Goal: Transaction & Acquisition: Purchase product/service

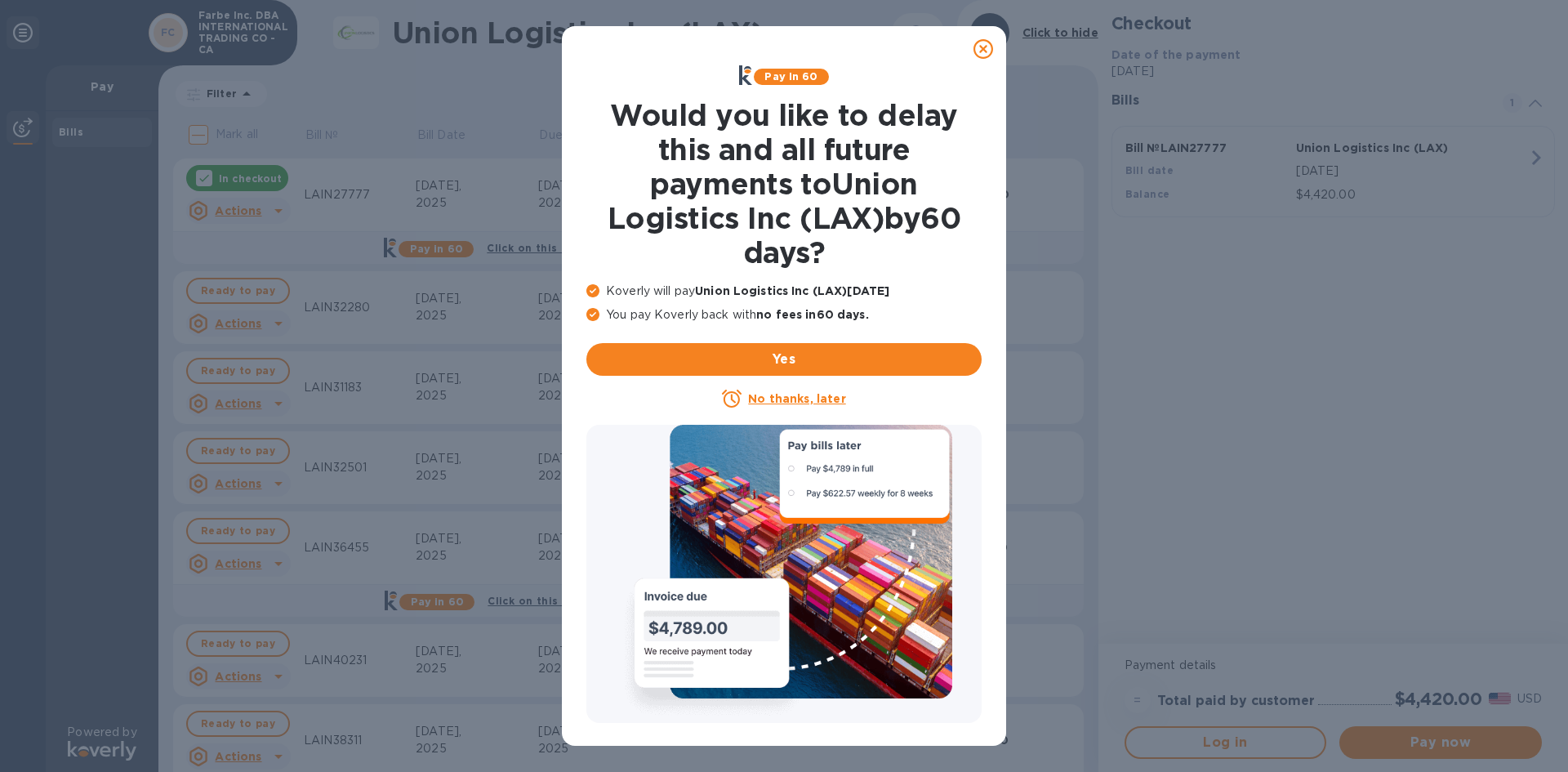
click at [982, 50] on icon at bounding box center [983, 49] width 20 height 20
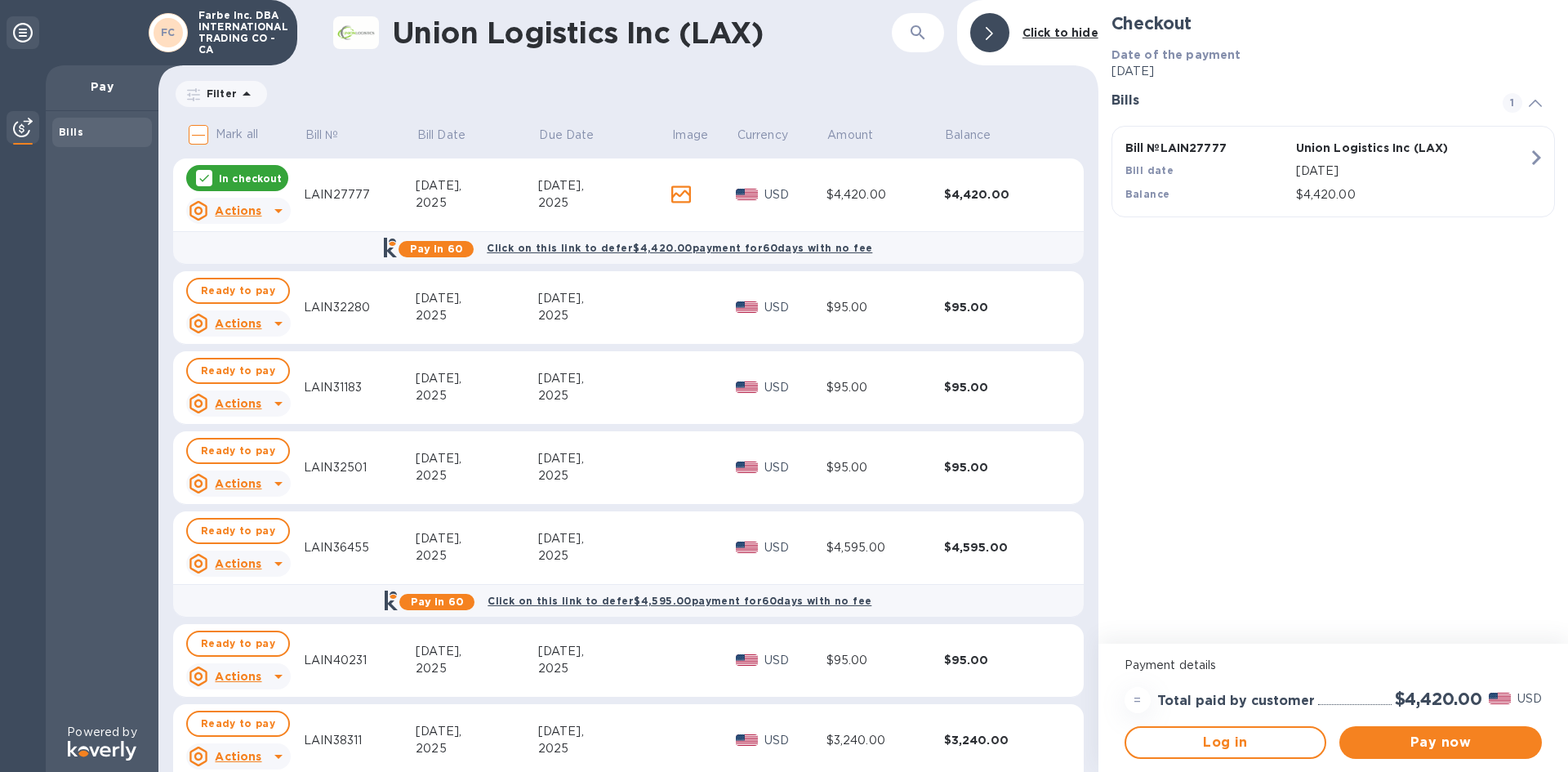
click at [204, 177] on icon at bounding box center [204, 178] width 13 height 13
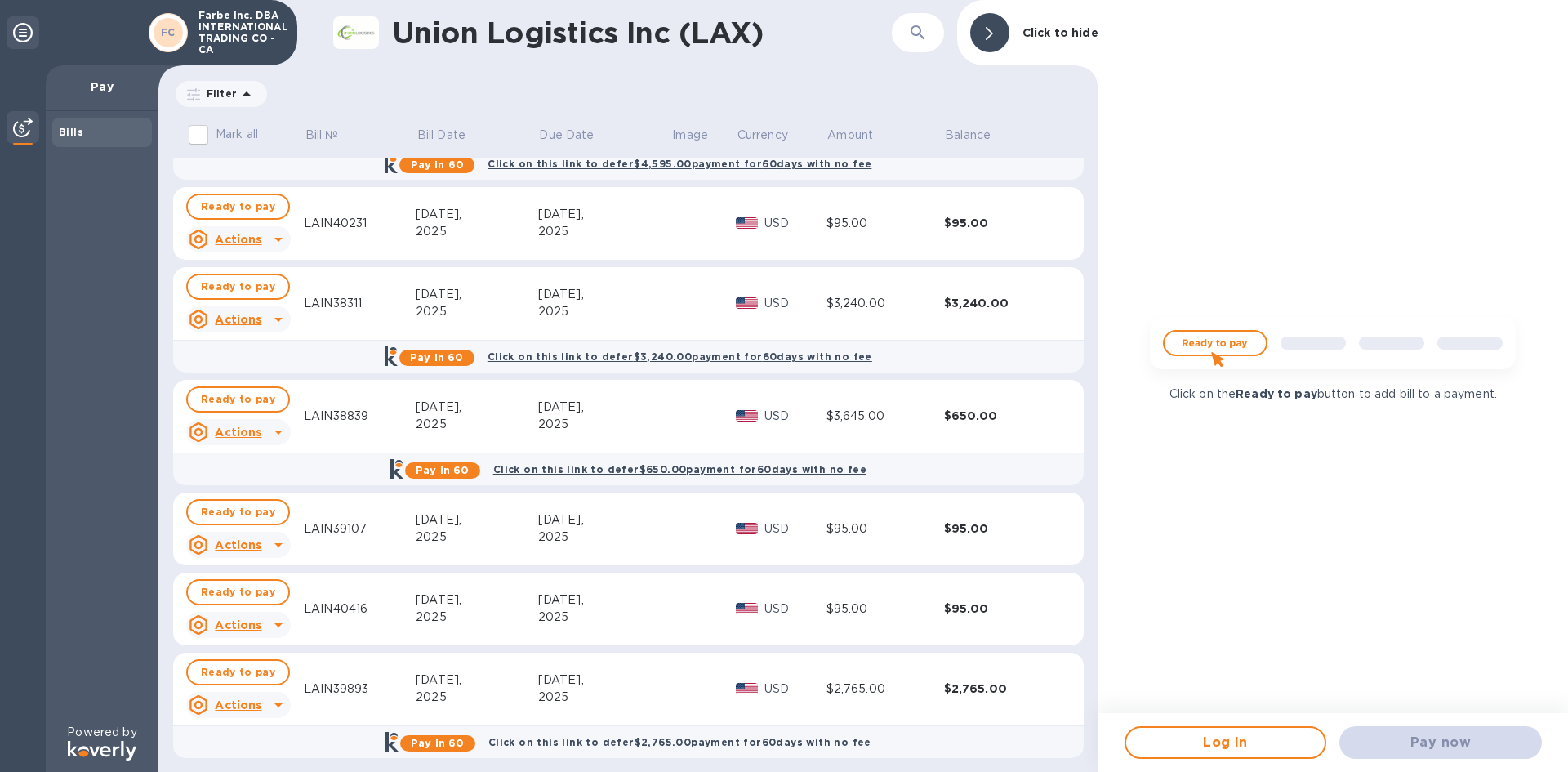
scroll to position [445, 0]
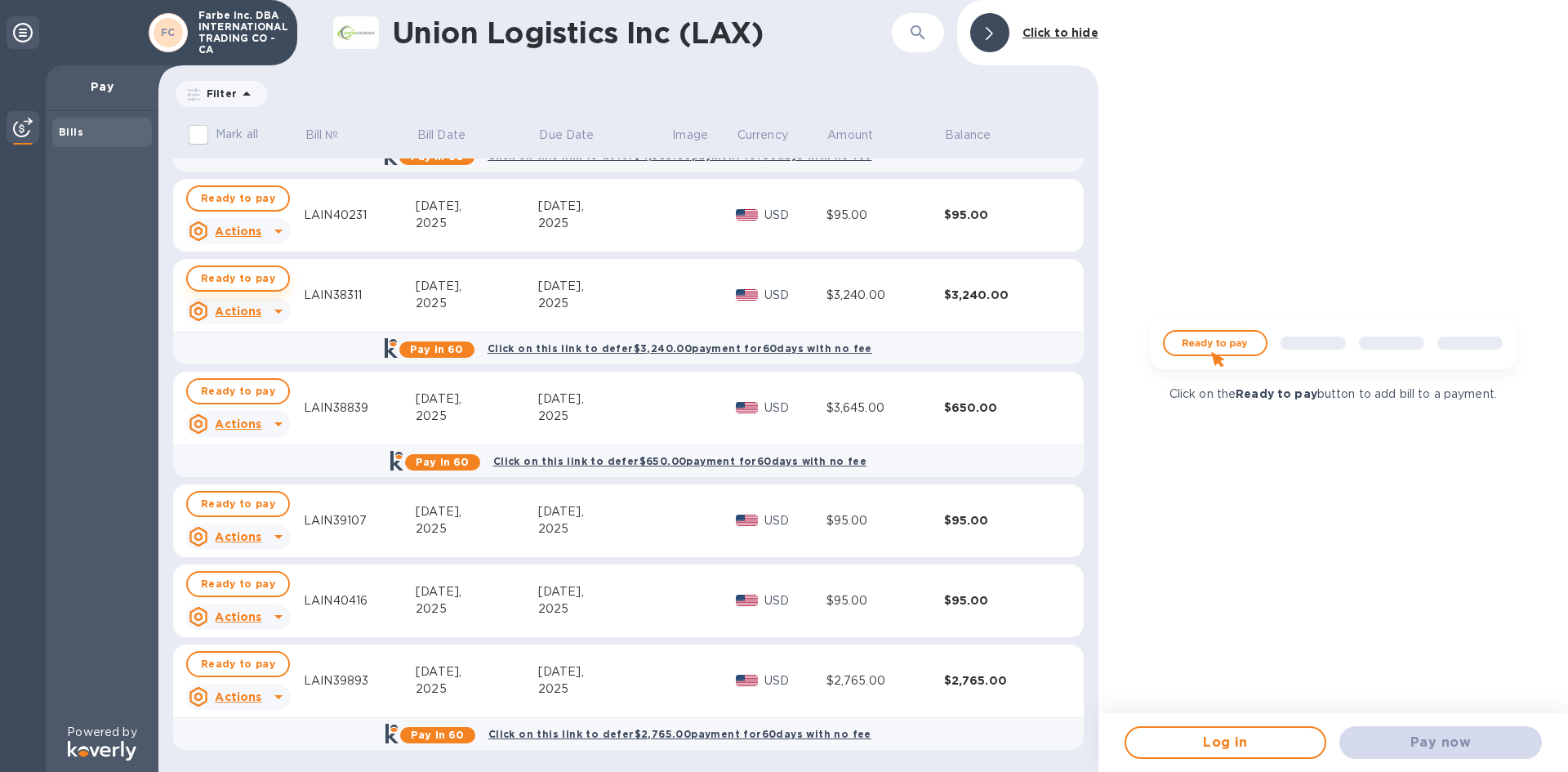
click at [231, 284] on span "Ready to pay" at bounding box center [238, 279] width 74 height 20
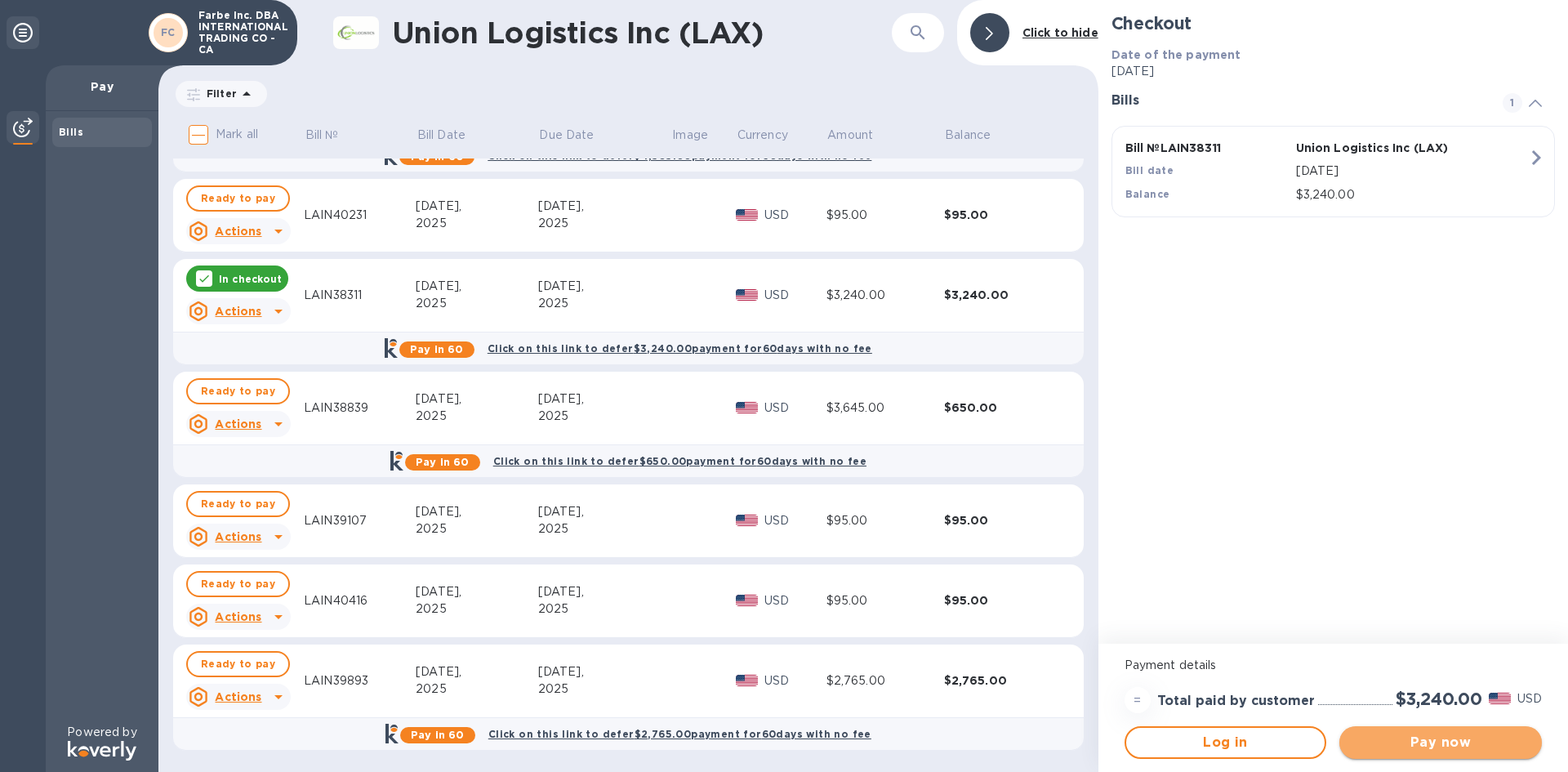
click at [1438, 738] on span "Pay now" at bounding box center [1441, 743] width 176 height 20
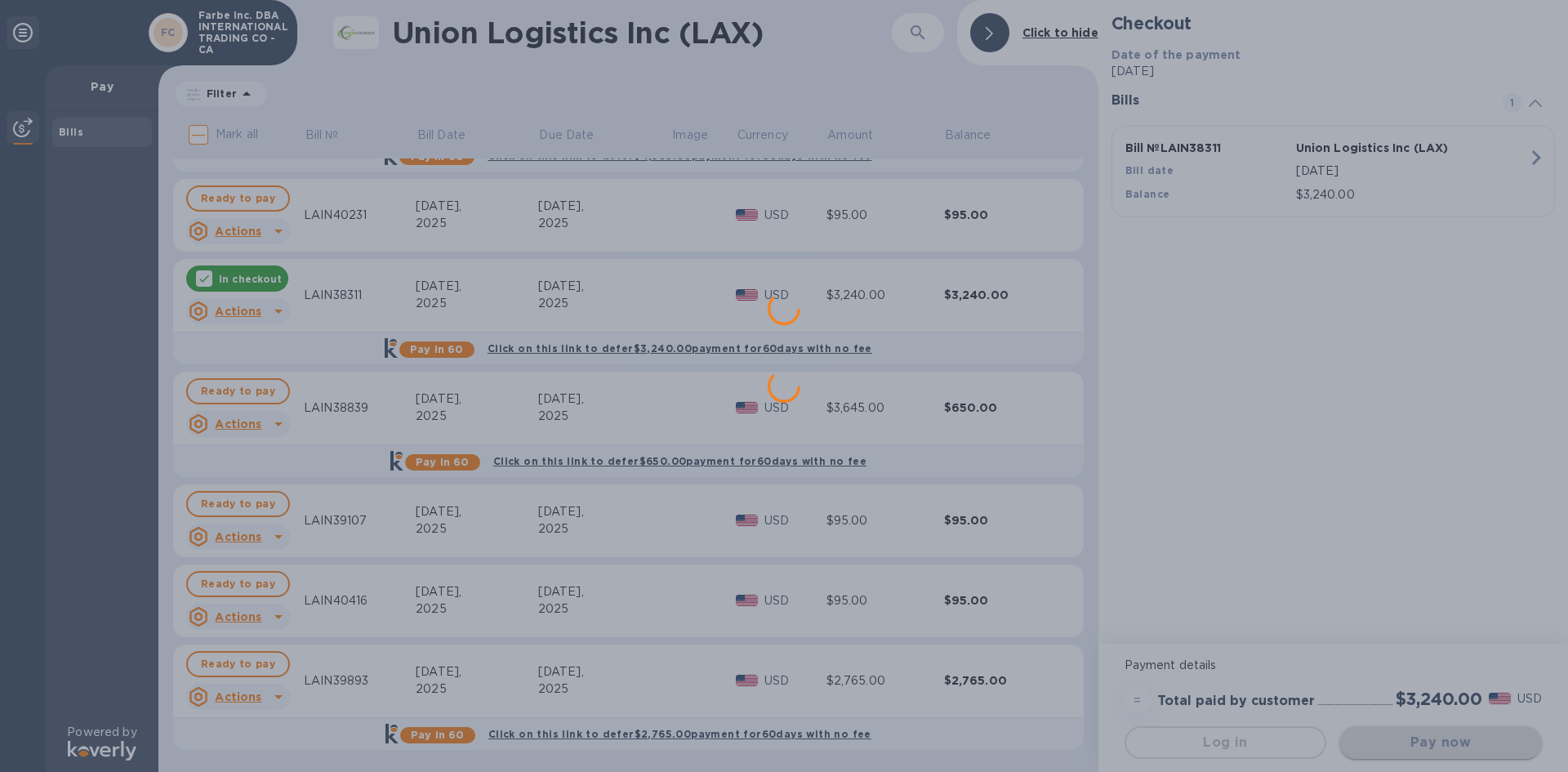
scroll to position [0, 0]
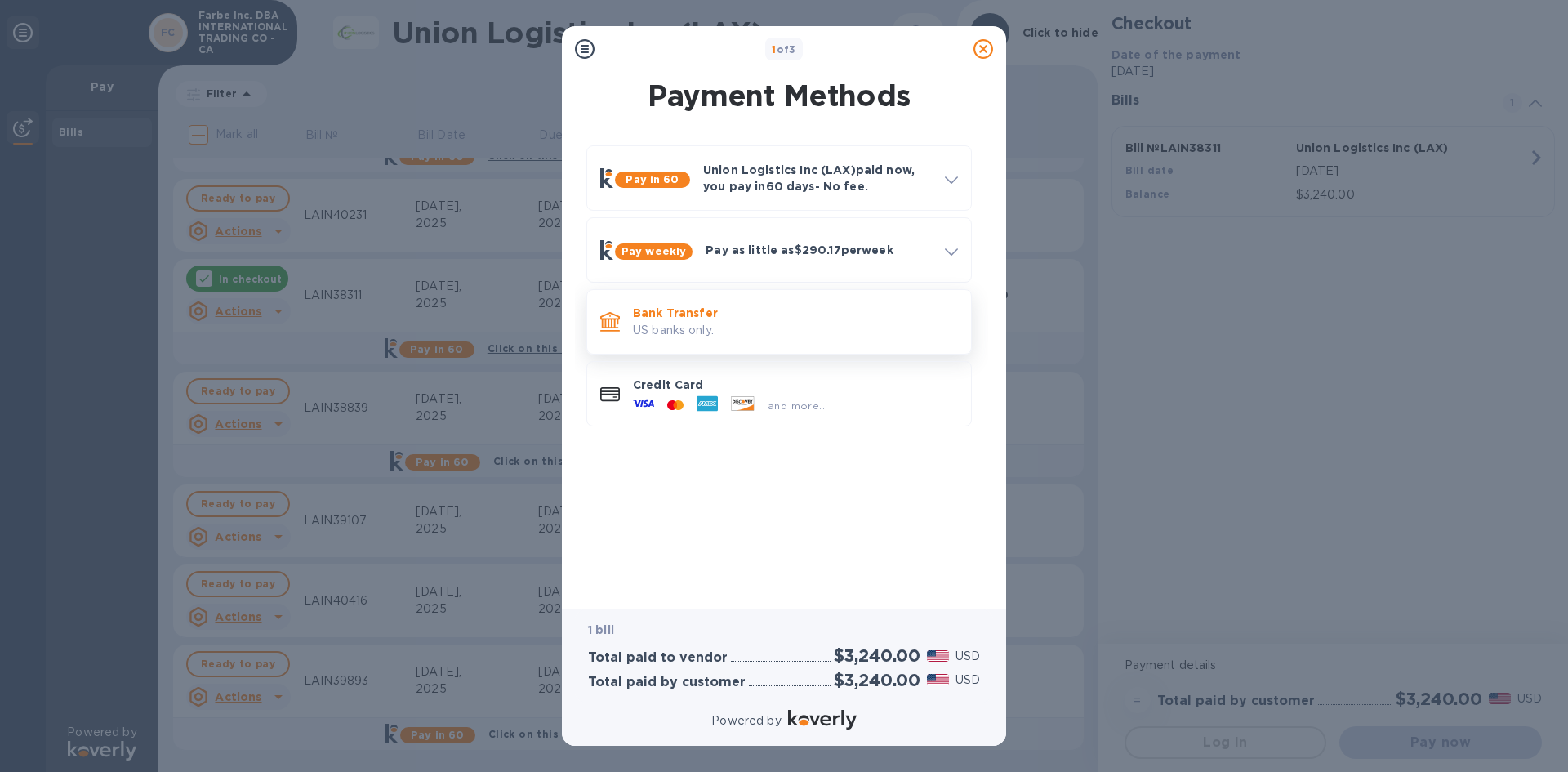
click at [712, 322] on p "US banks only." at bounding box center [795, 330] width 325 height 17
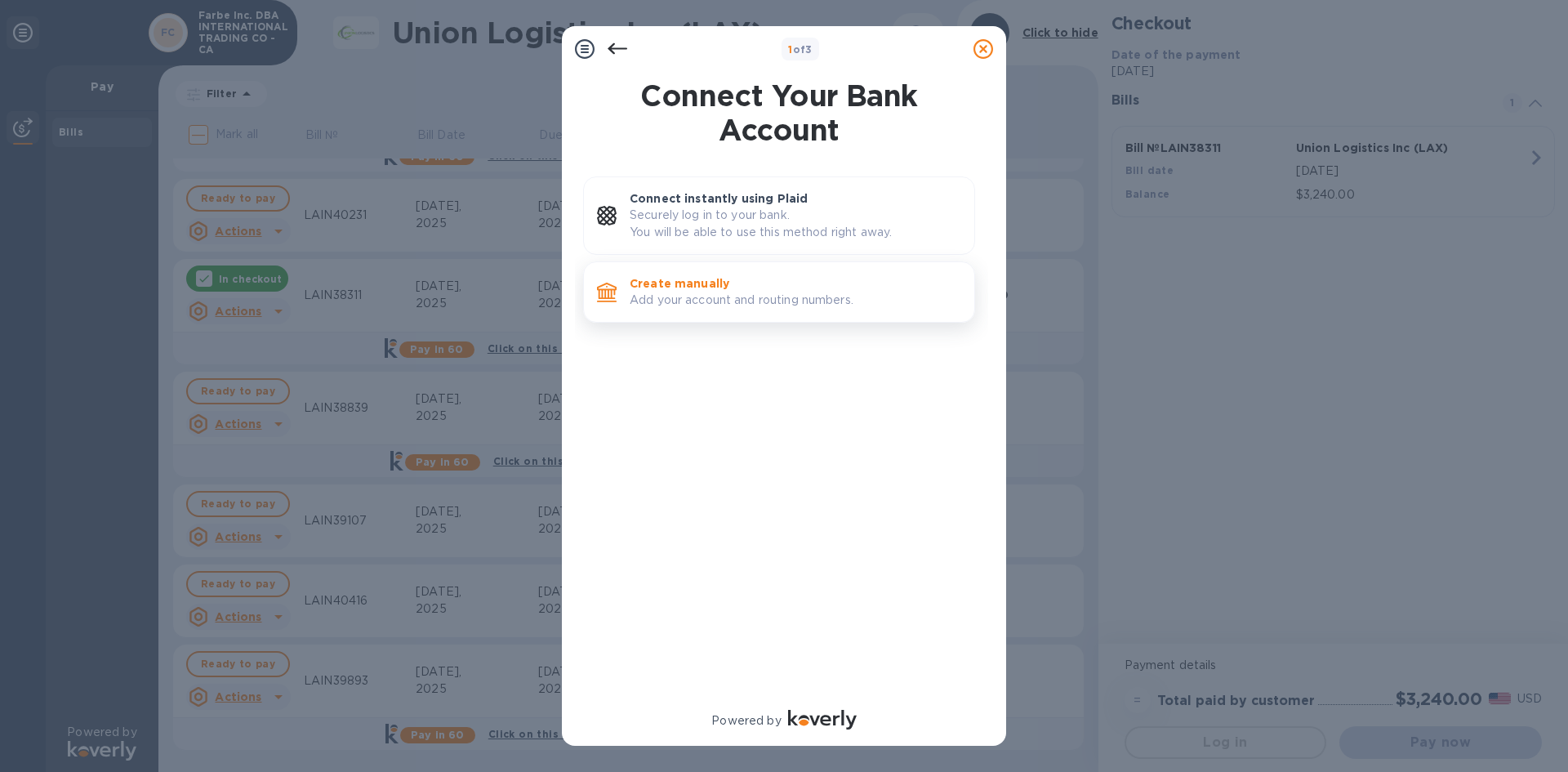
click at [705, 305] on p "Add your account and routing numbers." at bounding box center [795, 300] width 331 height 17
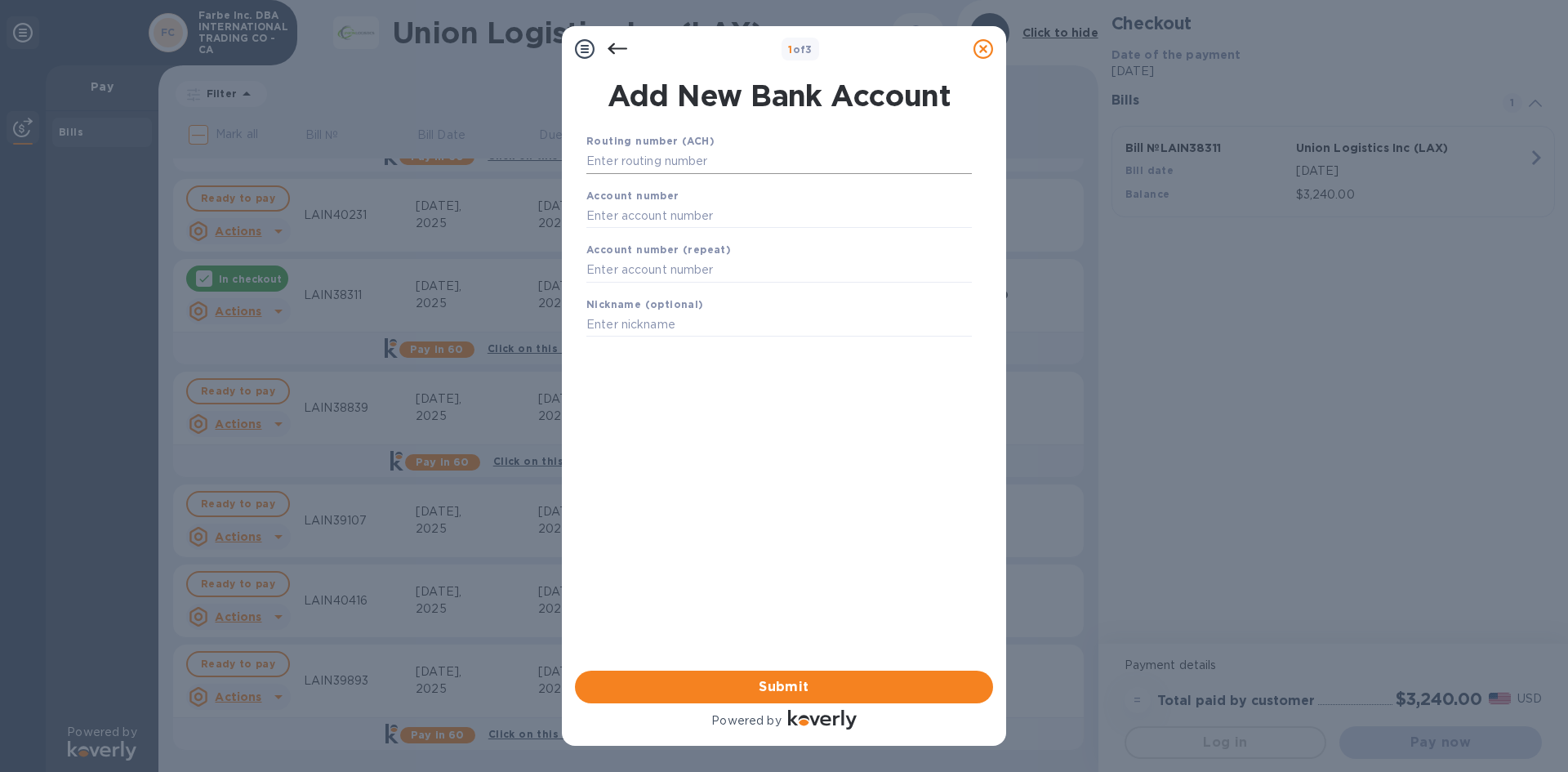
click at [640, 167] on input "text" at bounding box center [779, 162] width 386 height 25
type input "122041235"
click at [632, 231] on input "text" at bounding box center [779, 236] width 386 height 25
type input "77325948"
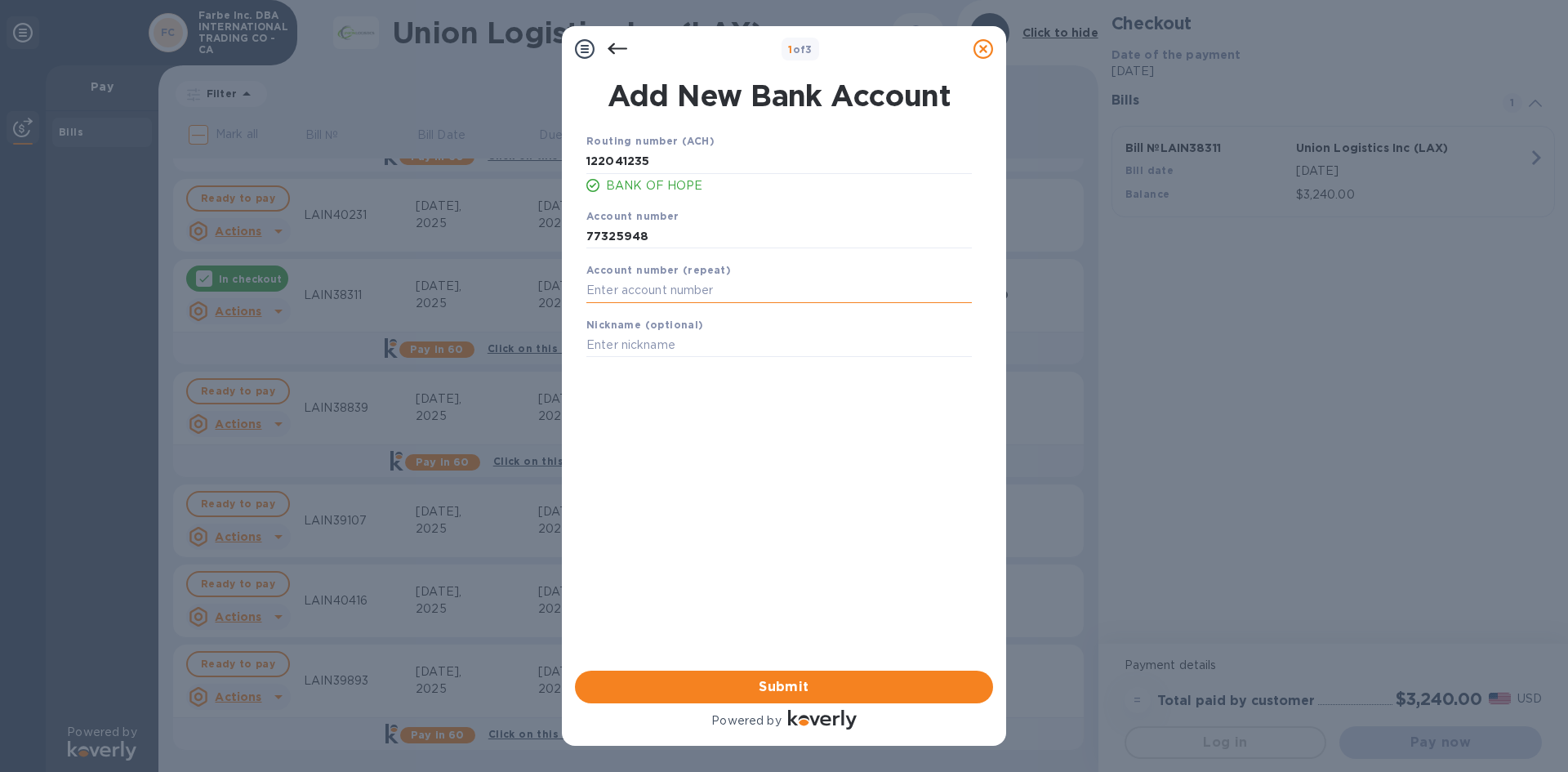
click at [637, 297] on input "text" at bounding box center [779, 291] width 386 height 25
type input "77325948"
click at [841, 673] on button "Submit" at bounding box center [784, 688] width 419 height 33
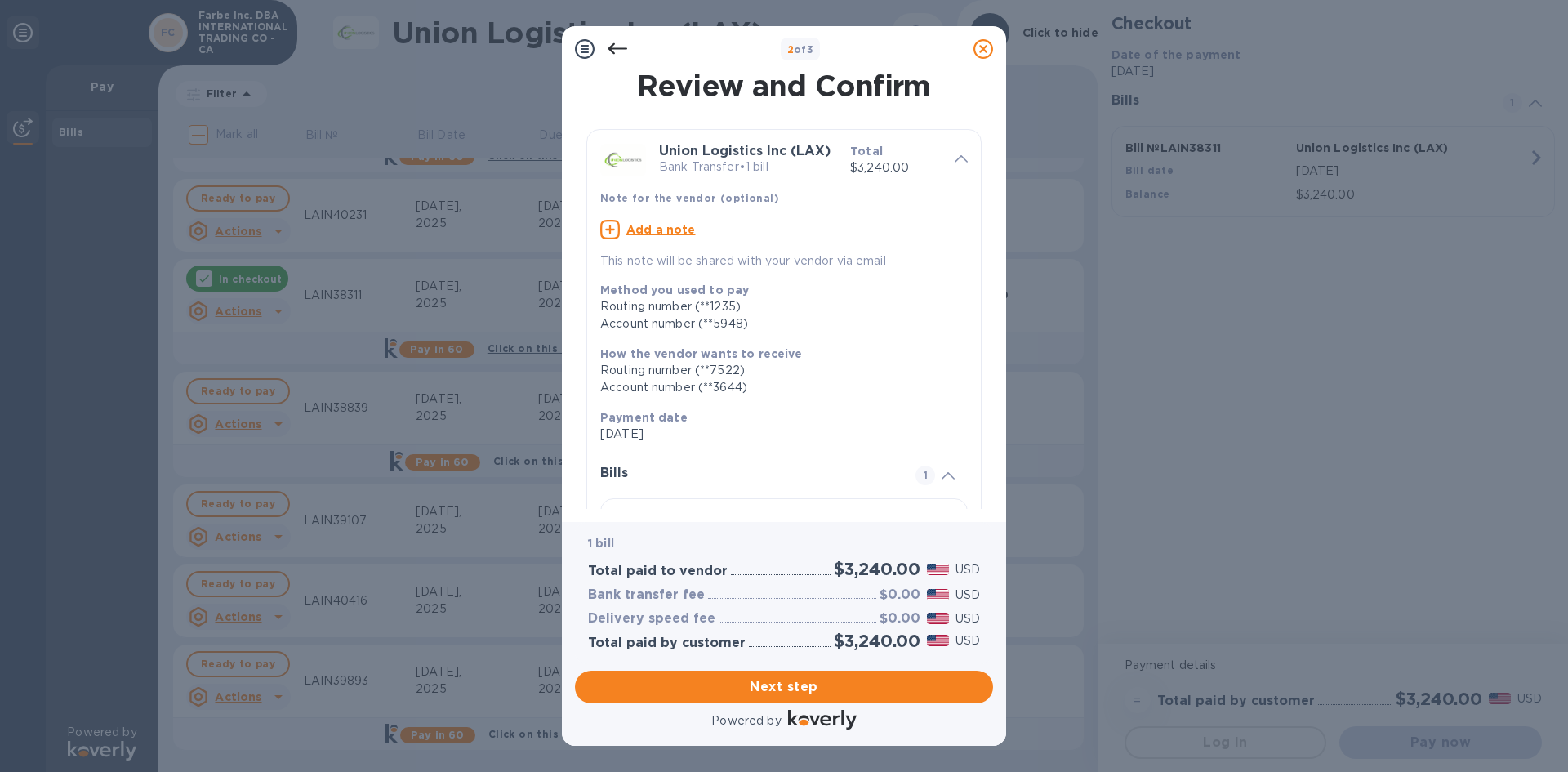
scroll to position [139, 0]
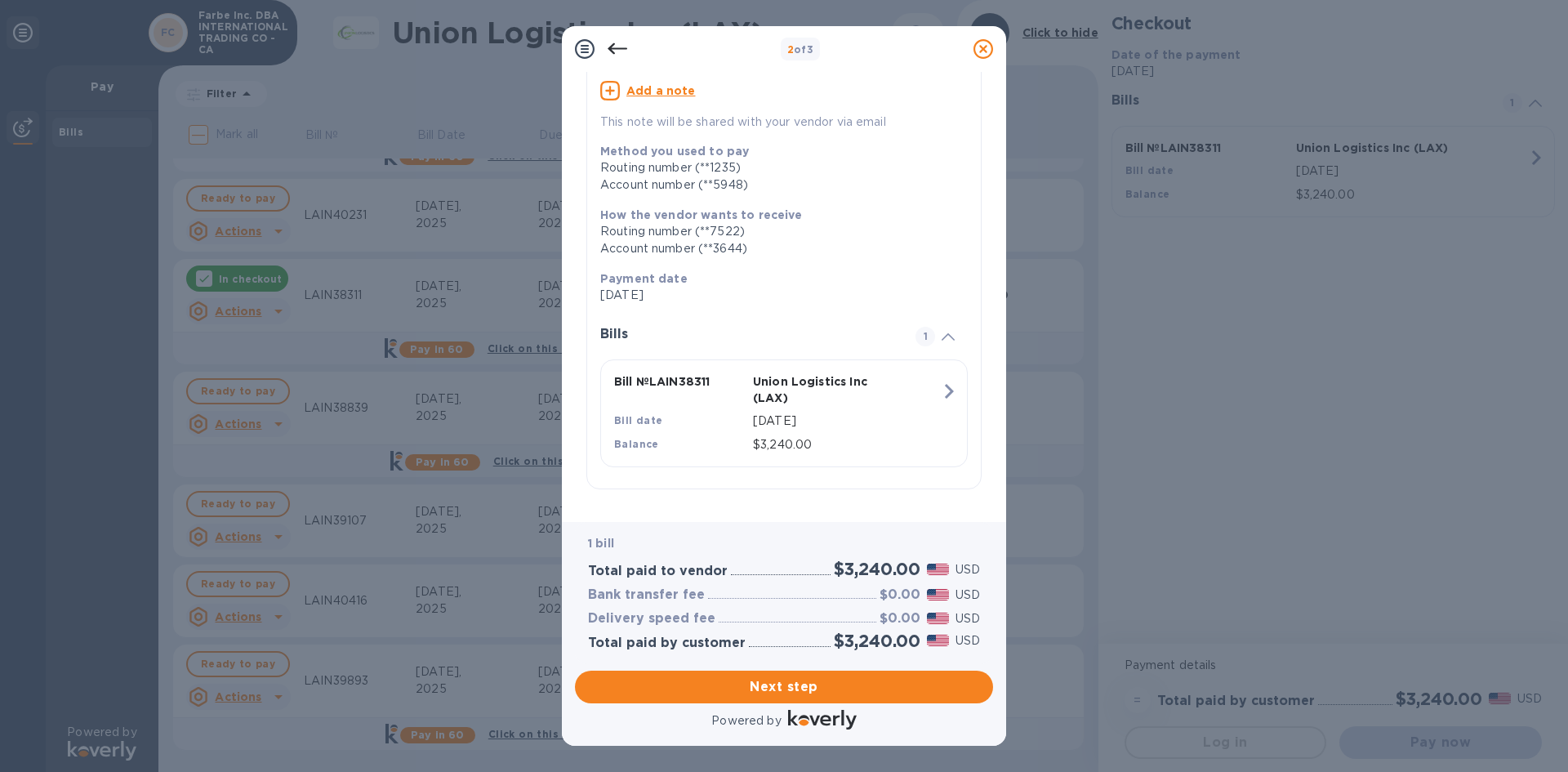
click at [821, 705] on div "Next step" at bounding box center [784, 687] width 431 height 45
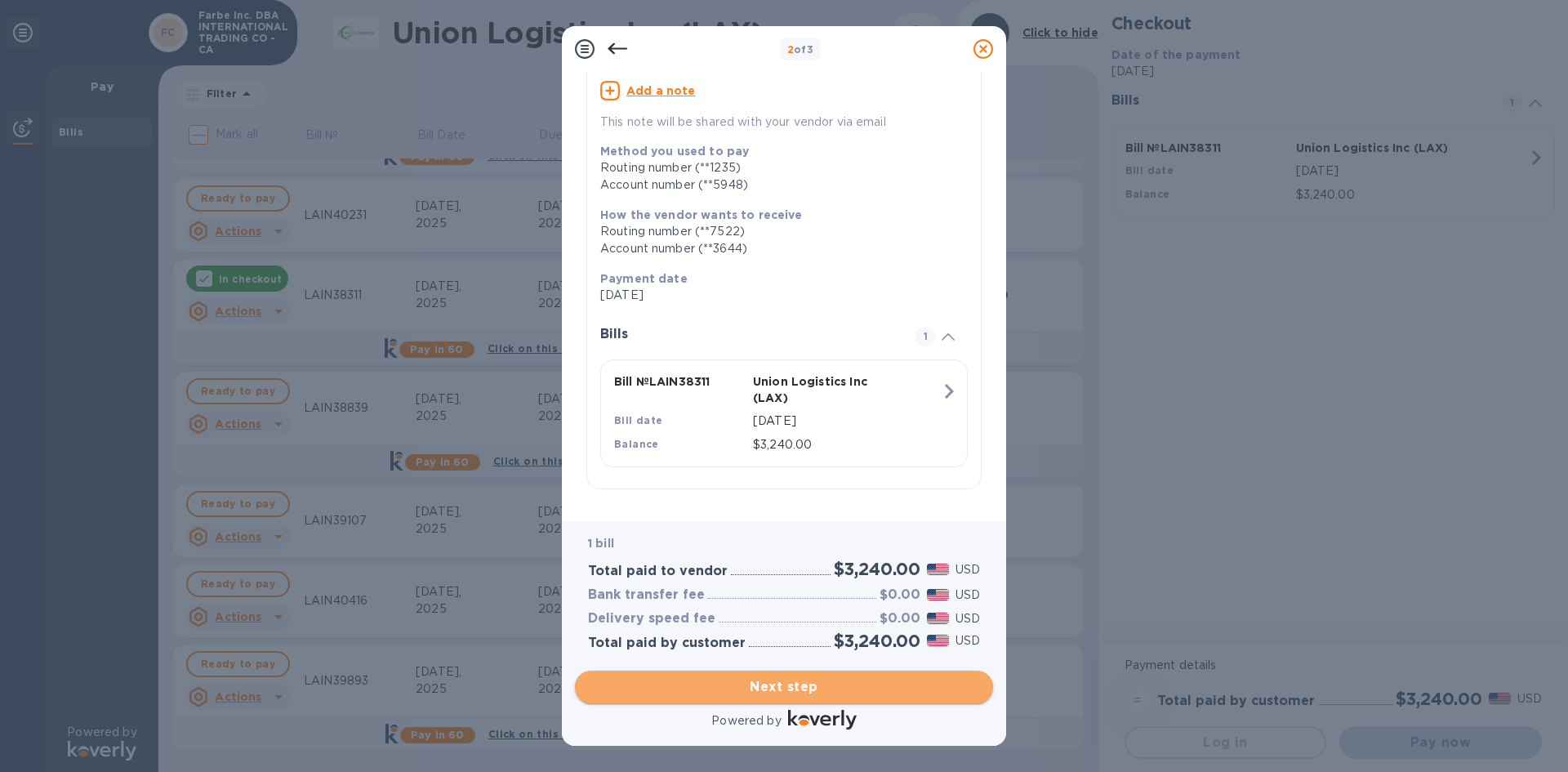
click at [826, 692] on span "Next step" at bounding box center [784, 688] width 392 height 20
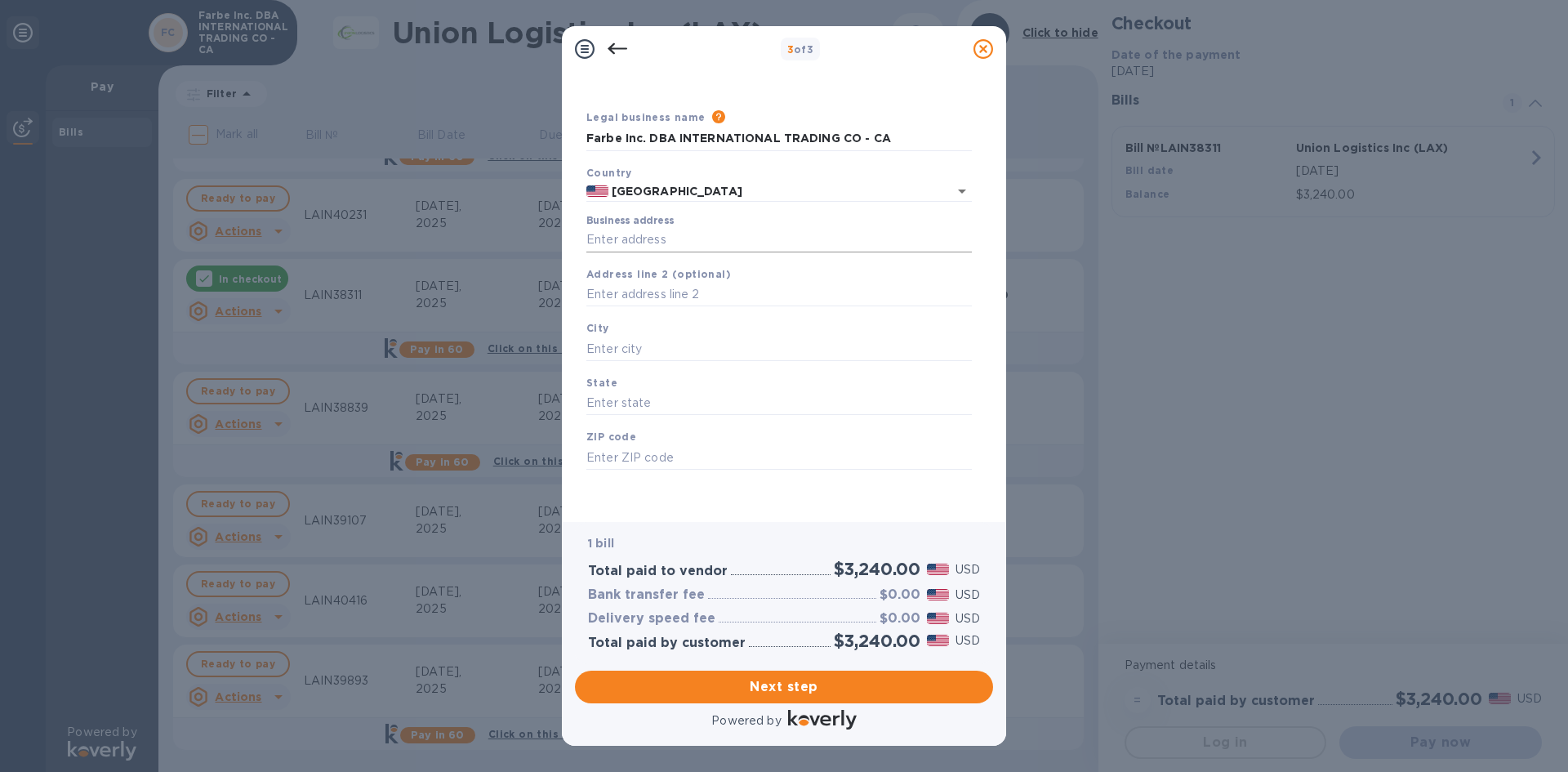
click at [649, 235] on input "Business address" at bounding box center [779, 240] width 386 height 25
type input "[STREET_ADDRESS][PERSON_NAME]"
click at [625, 346] on input "text" at bounding box center [779, 349] width 386 height 25
type input "GARDENA"
type input "CA"
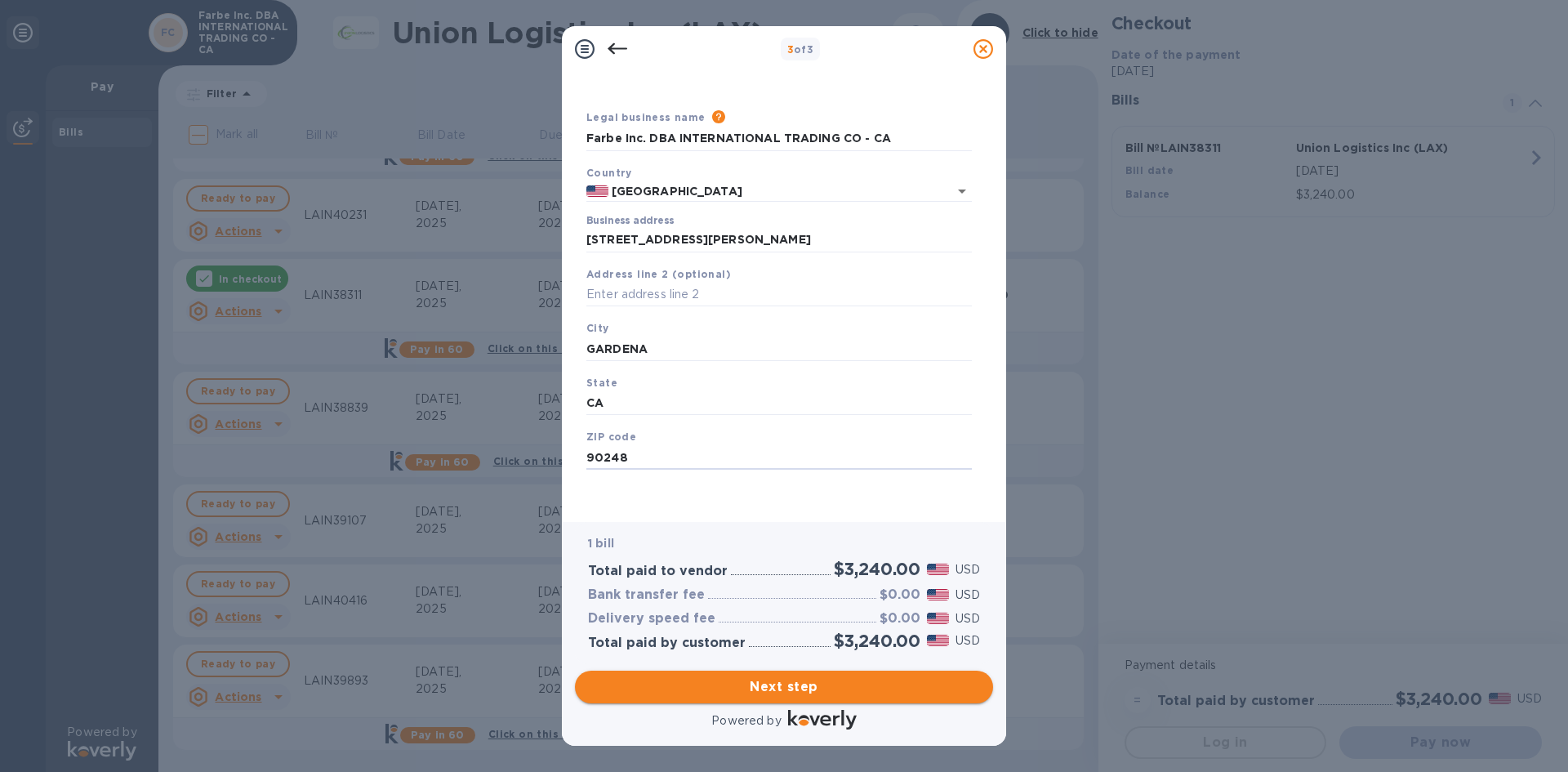
type input "90248"
click at [842, 680] on span "Next step" at bounding box center [784, 688] width 392 height 20
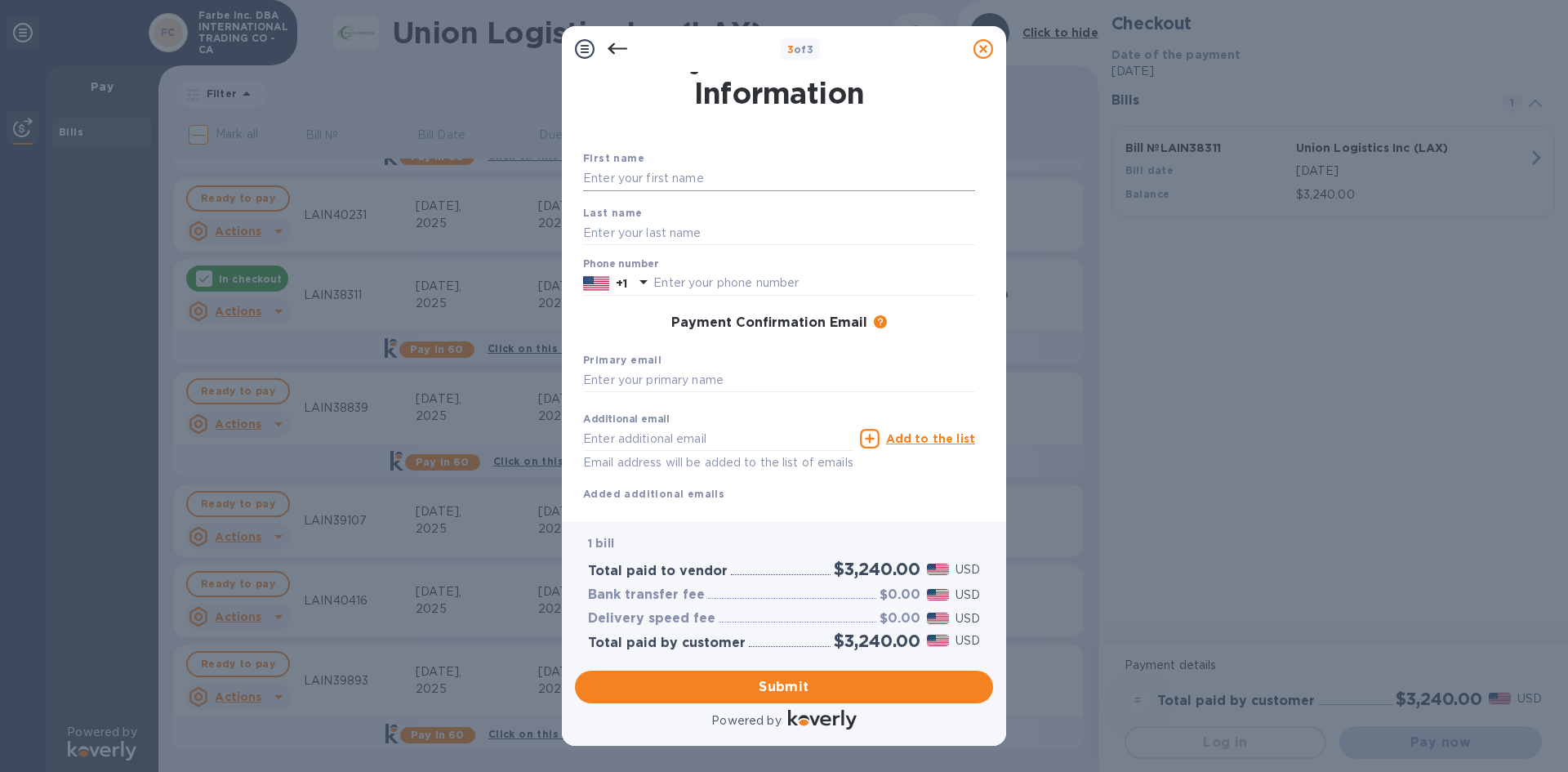
click at [667, 163] on div "First name" at bounding box center [779, 170] width 405 height 54
click at [670, 173] on input "text" at bounding box center [779, 179] width 392 height 25
type input "[PERSON_NAME]"
drag, startPoint x: 619, startPoint y: 387, endPoint x: 624, endPoint y: 371, distance: 16.8
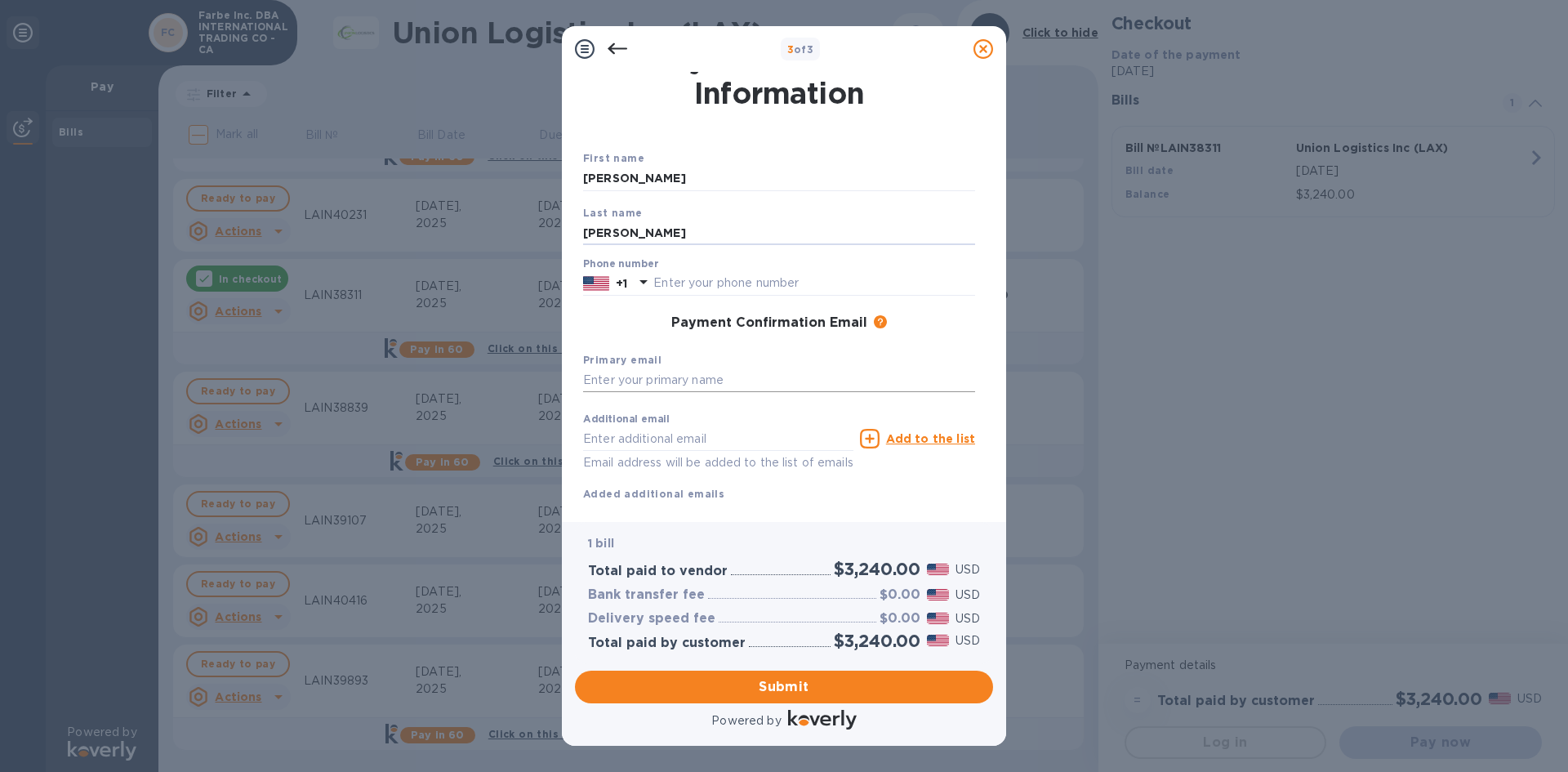
click at [618, 387] on input "text" at bounding box center [779, 381] width 392 height 25
click at [689, 287] on input "text" at bounding box center [814, 283] width 321 height 25
type input "7146809876"
click at [605, 394] on div "Primary email" at bounding box center [779, 372] width 405 height 54
click at [607, 387] on input "text" at bounding box center [779, 381] width 392 height 25
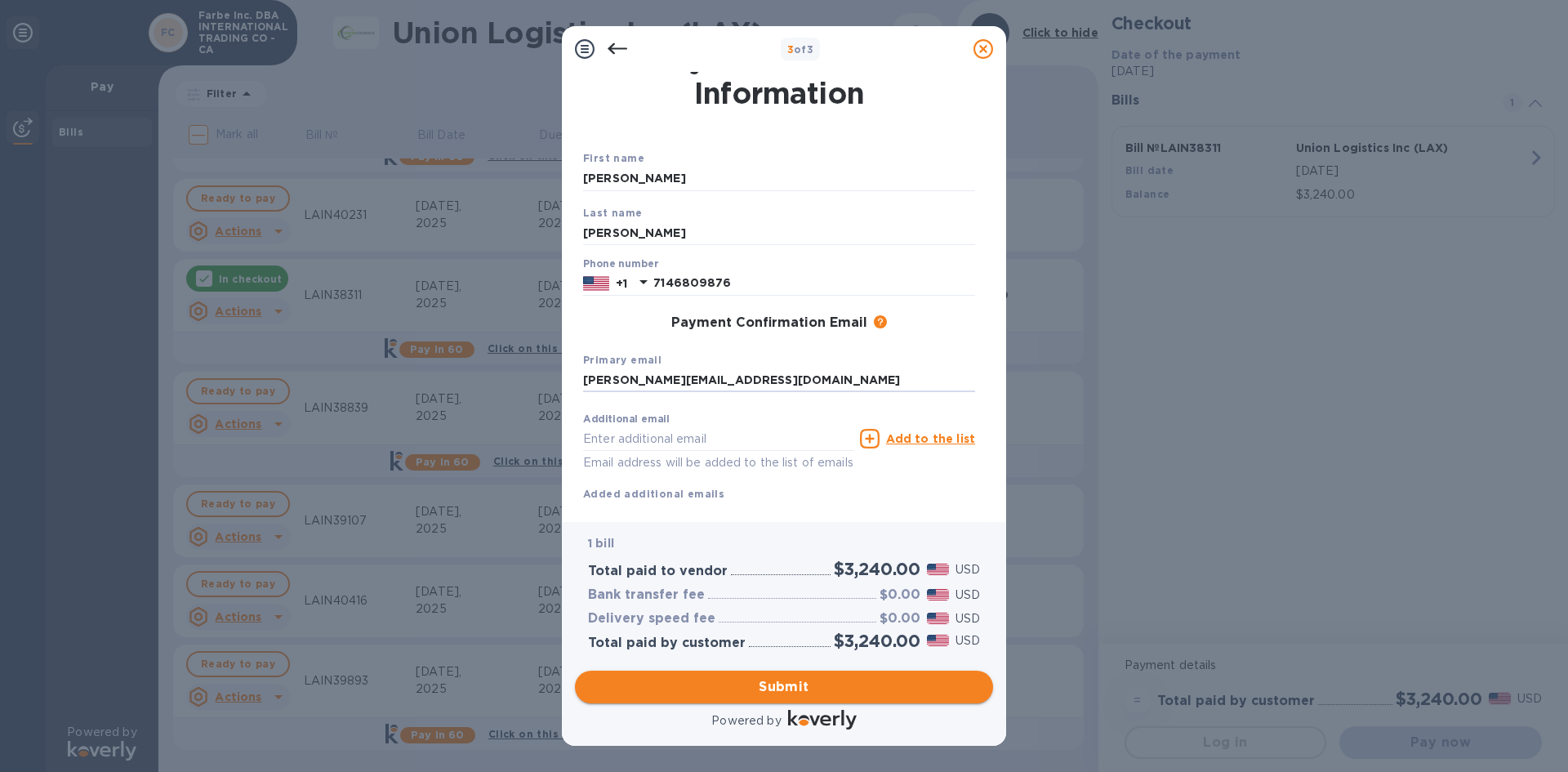
type input "[PERSON_NAME][EMAIL_ADDRESS][DOMAIN_NAME]"
click at [833, 688] on span "Submit" at bounding box center [784, 688] width 392 height 20
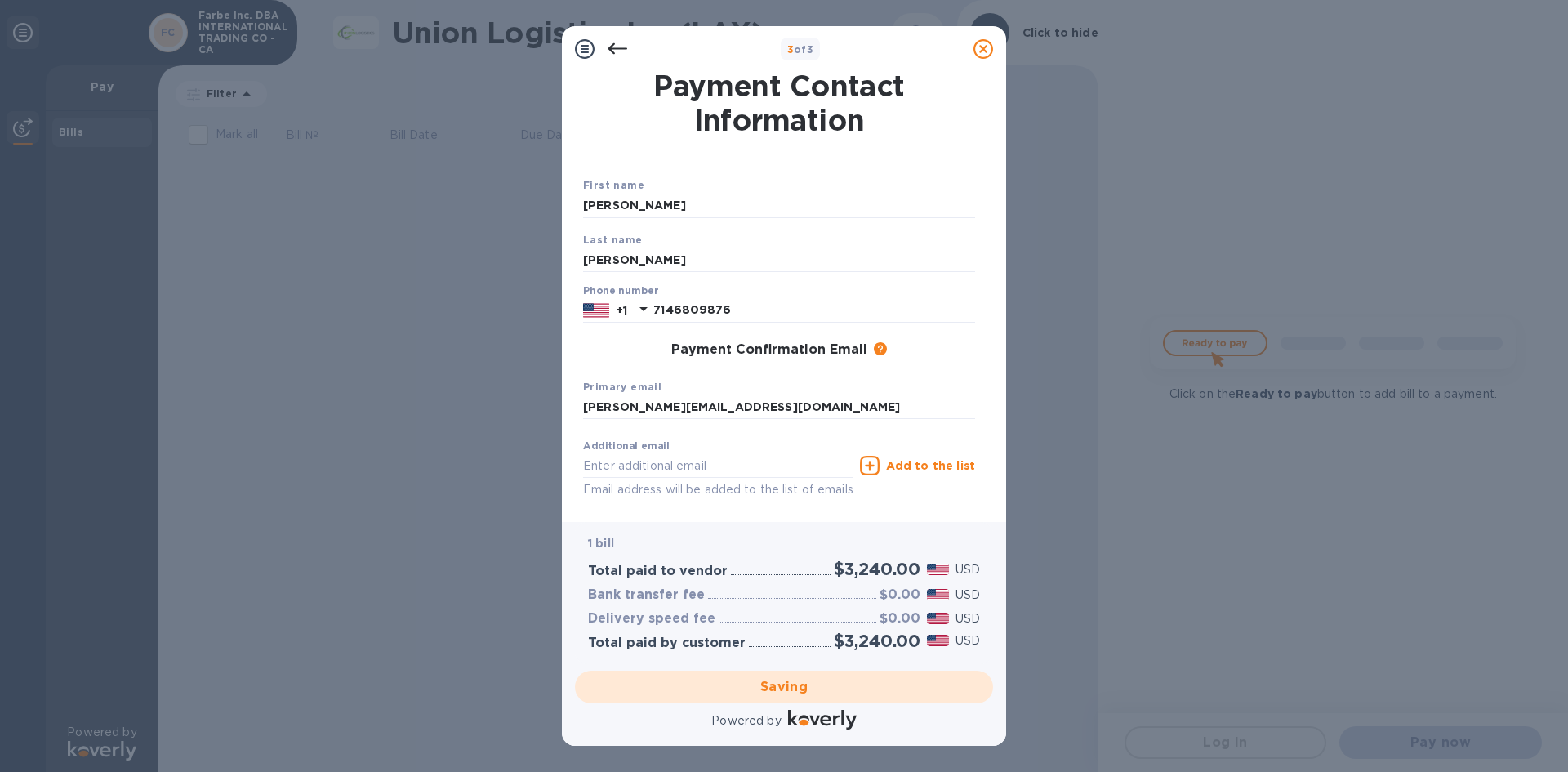
scroll to position [0, 0]
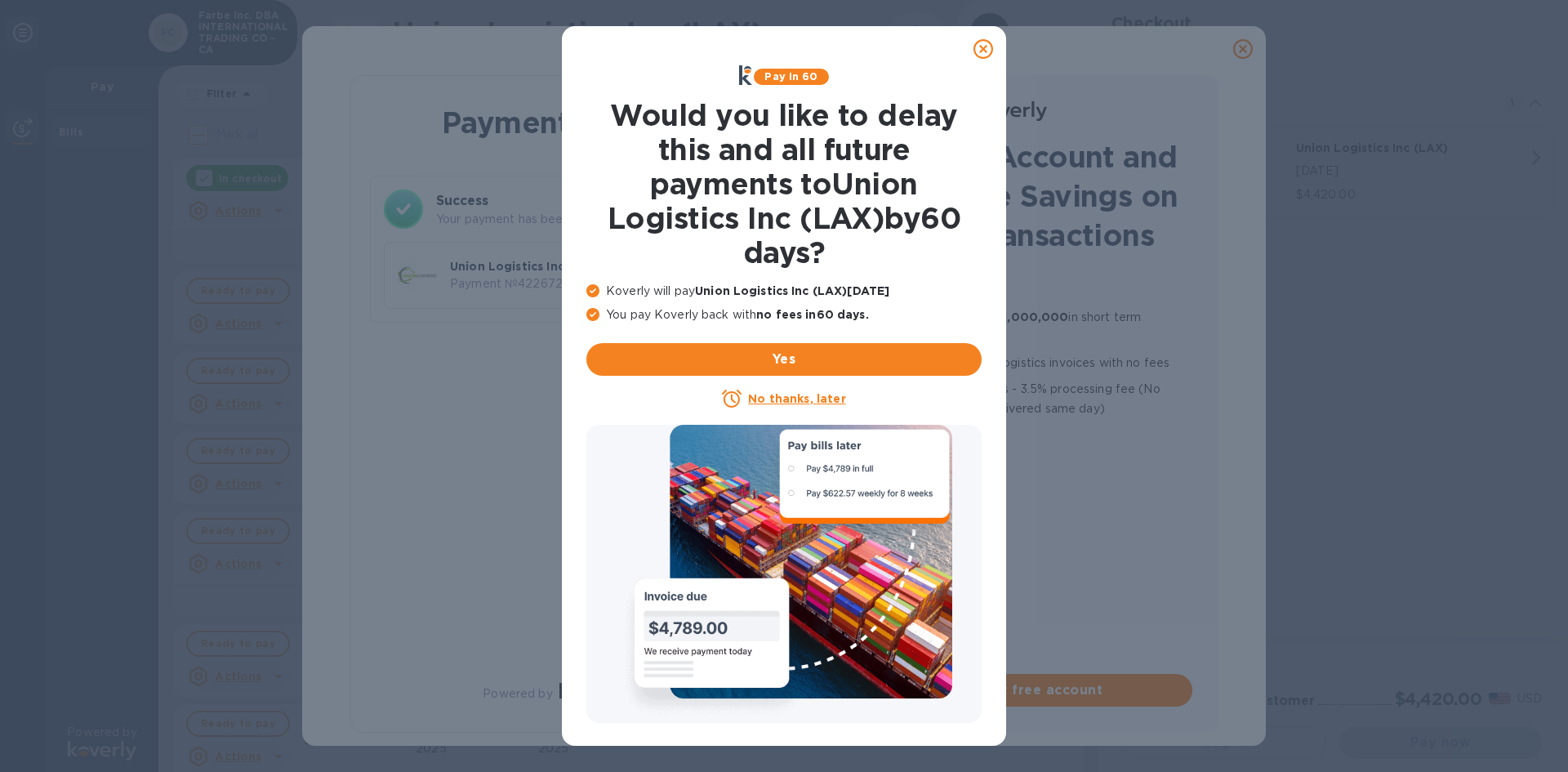
click at [986, 48] on icon at bounding box center [983, 49] width 20 height 20
